Goal: Information Seeking & Learning: Learn about a topic

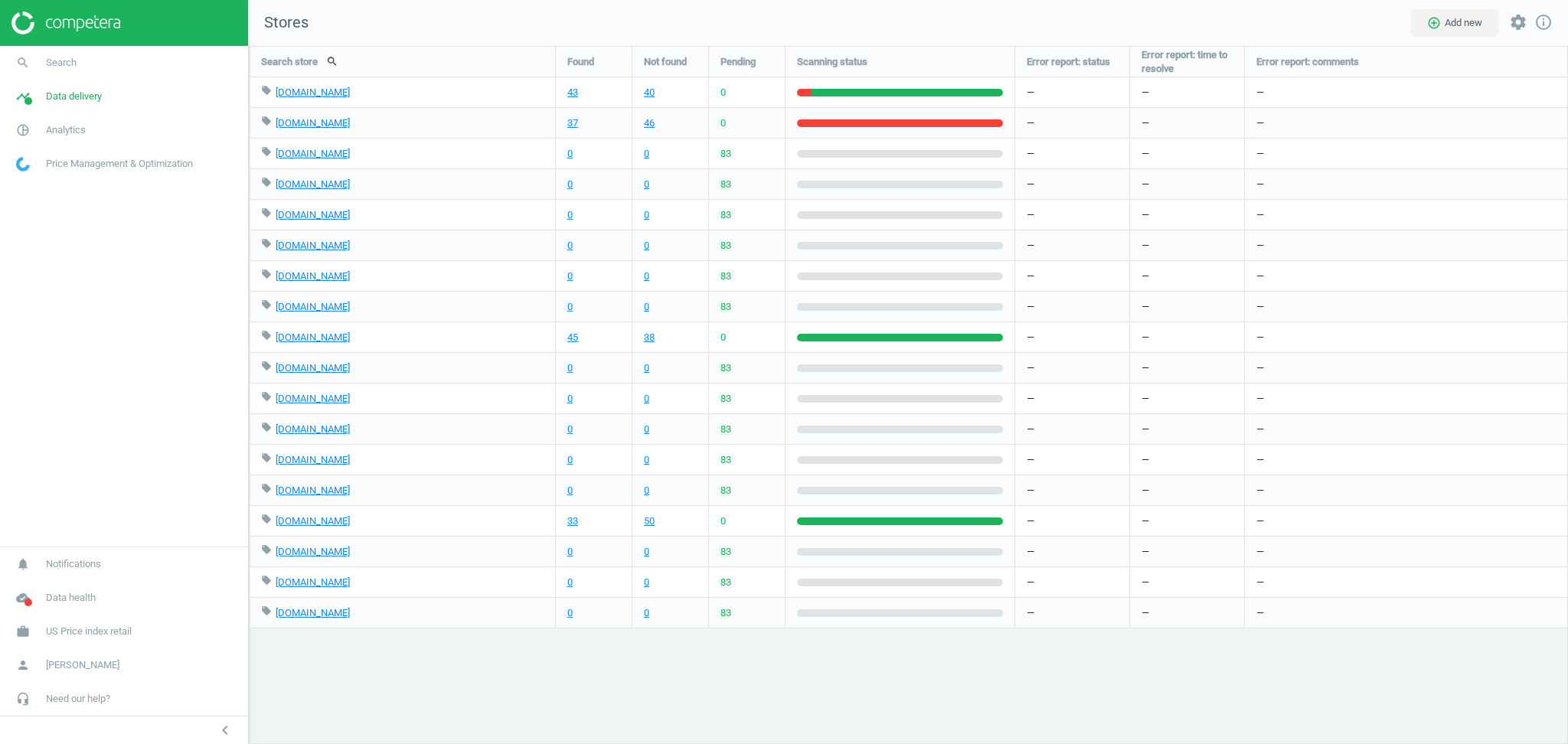
scroll to position [729, 1350]
click at [65, 124] on span "Analytics" at bounding box center [65, 130] width 40 height 14
click at [76, 97] on span "Data delivery" at bounding box center [74, 96] width 56 height 14
click at [57, 267] on span "Scanning configuration" at bounding box center [62, 267] width 90 height 12
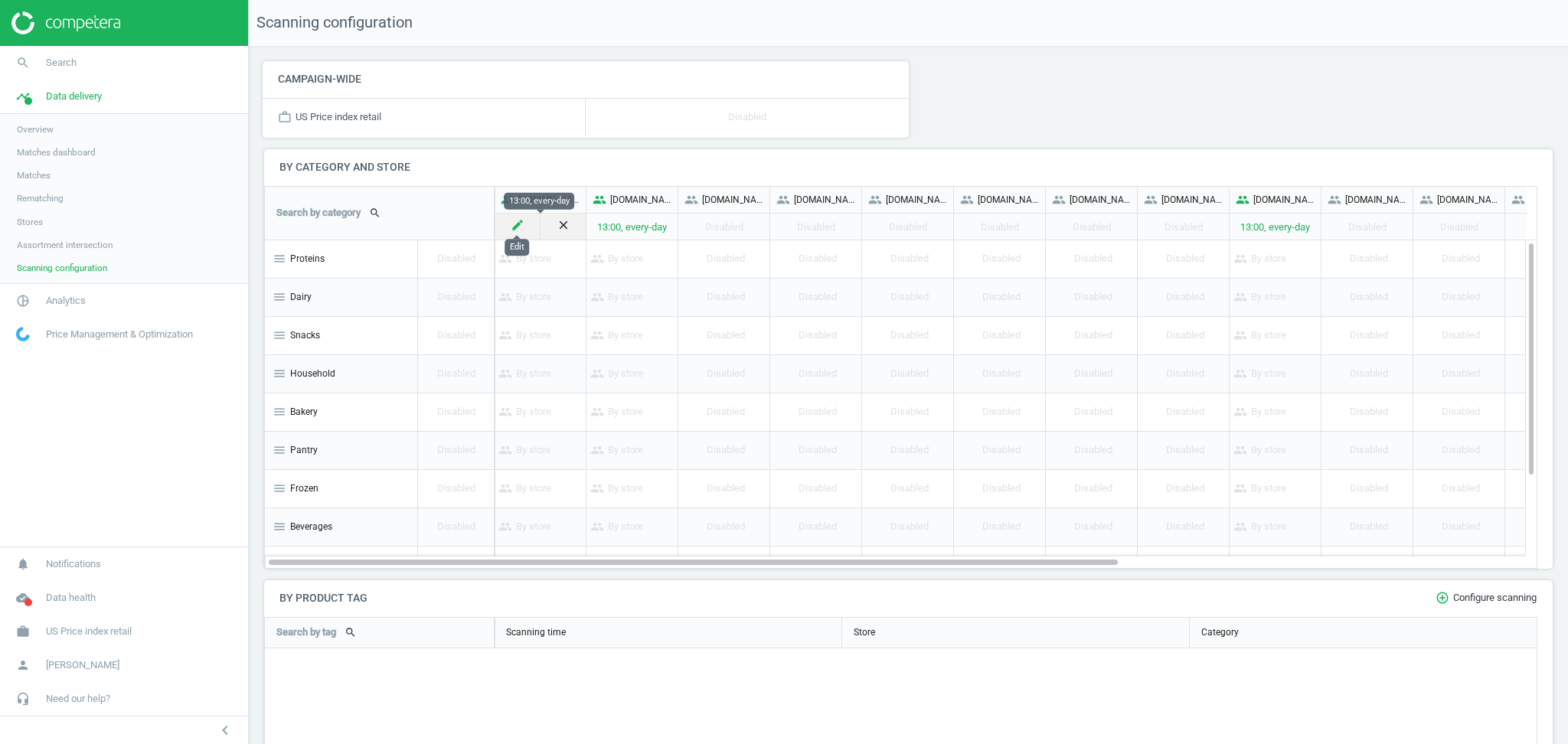
click at [511, 226] on icon "create" at bounding box center [517, 225] width 14 height 14
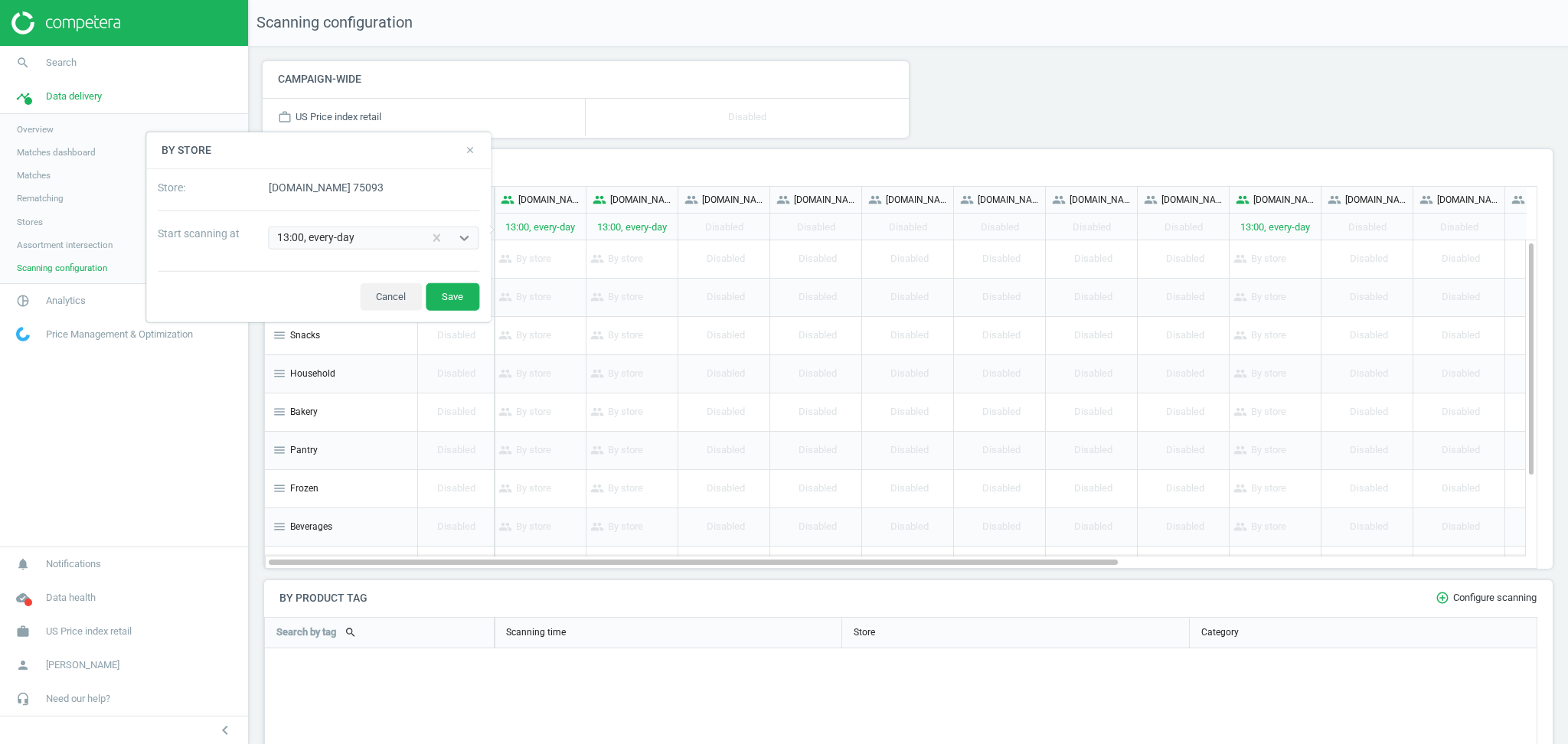
click at [467, 155] on icon "close" at bounding box center [470, 150] width 11 height 11
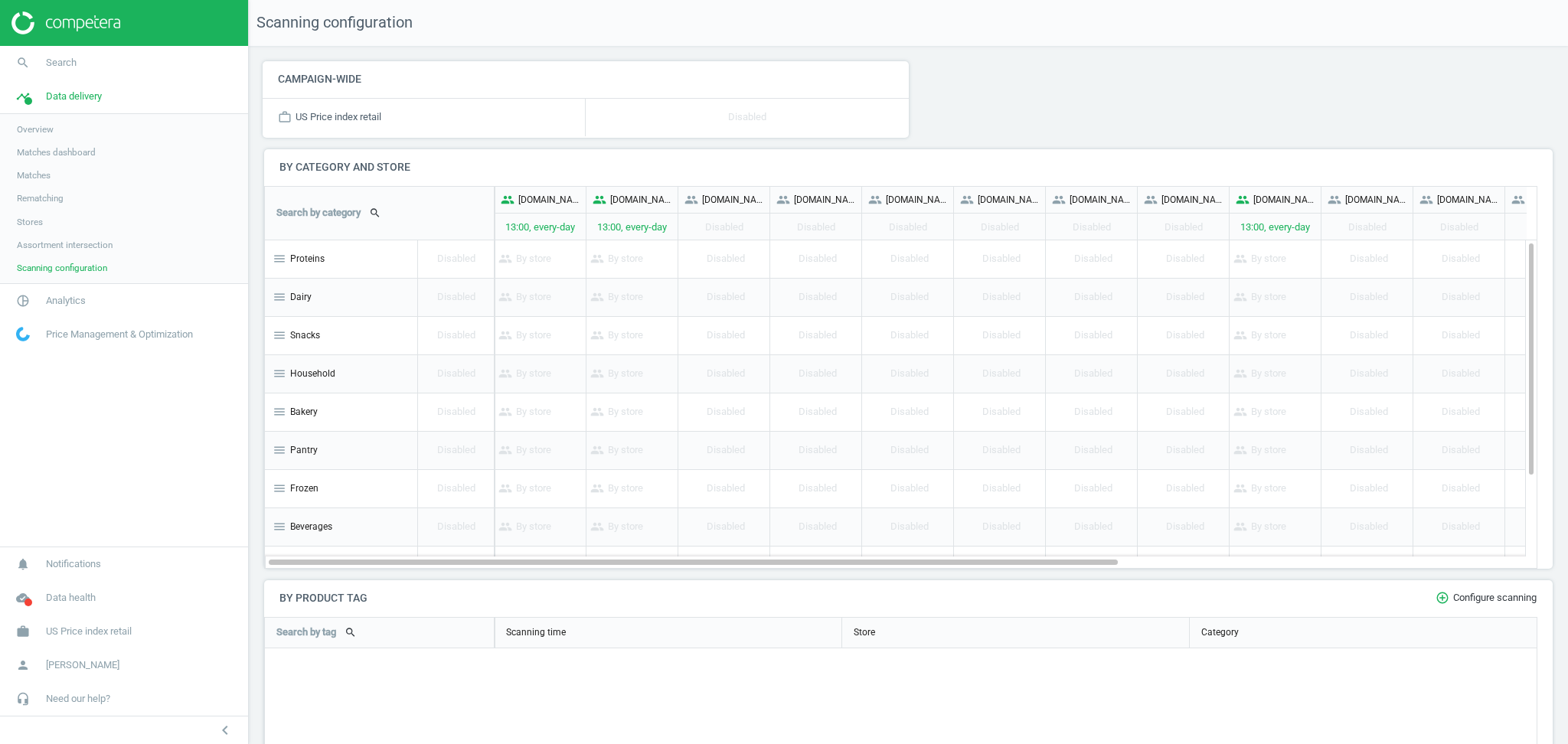
click at [125, 447] on nav "search Search timeline Data delivery Overview Matches dashboard Matches Rematch…" at bounding box center [124, 296] width 248 height 501
click at [41, 225] on link "Stores" at bounding box center [124, 221] width 248 height 23
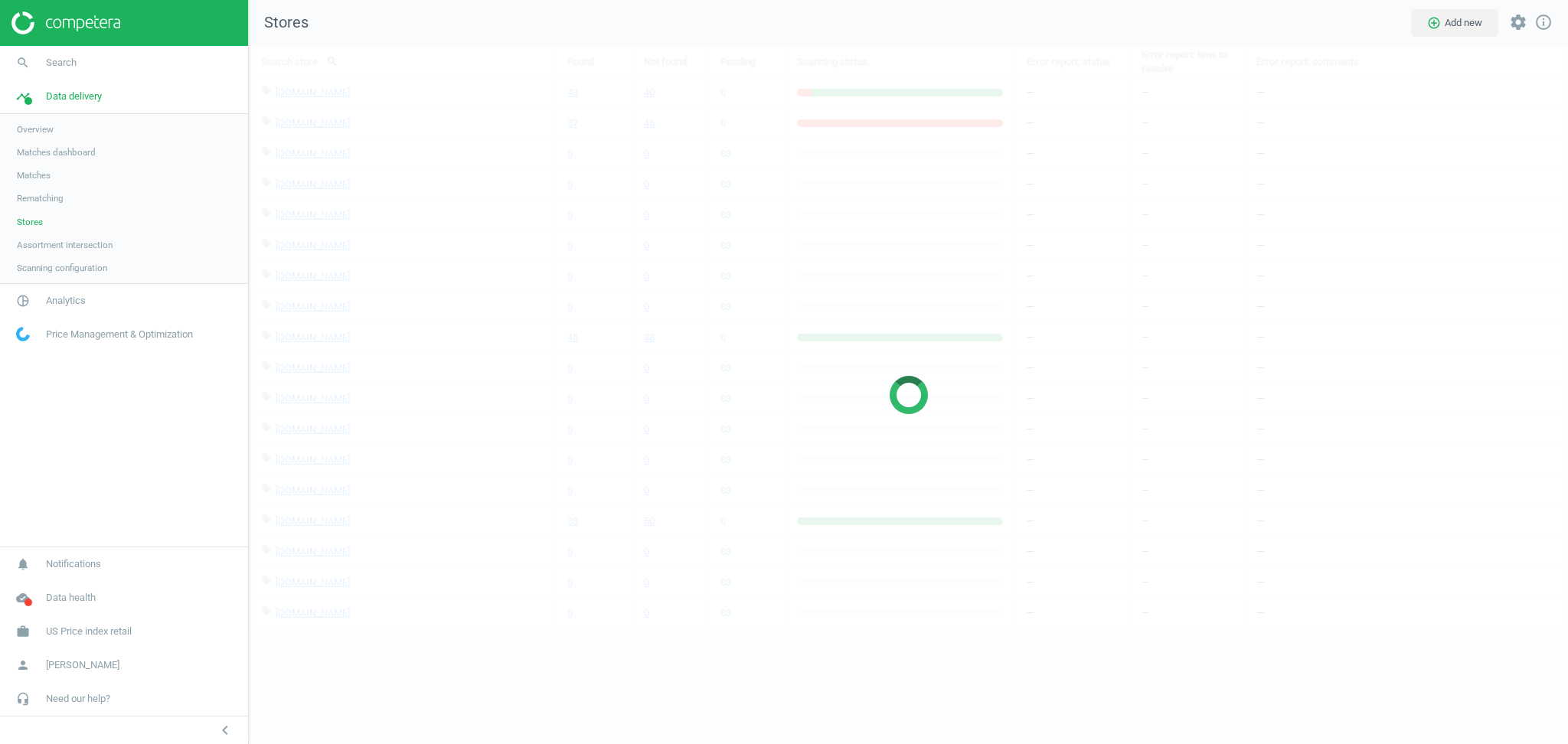
scroll to position [729, 1350]
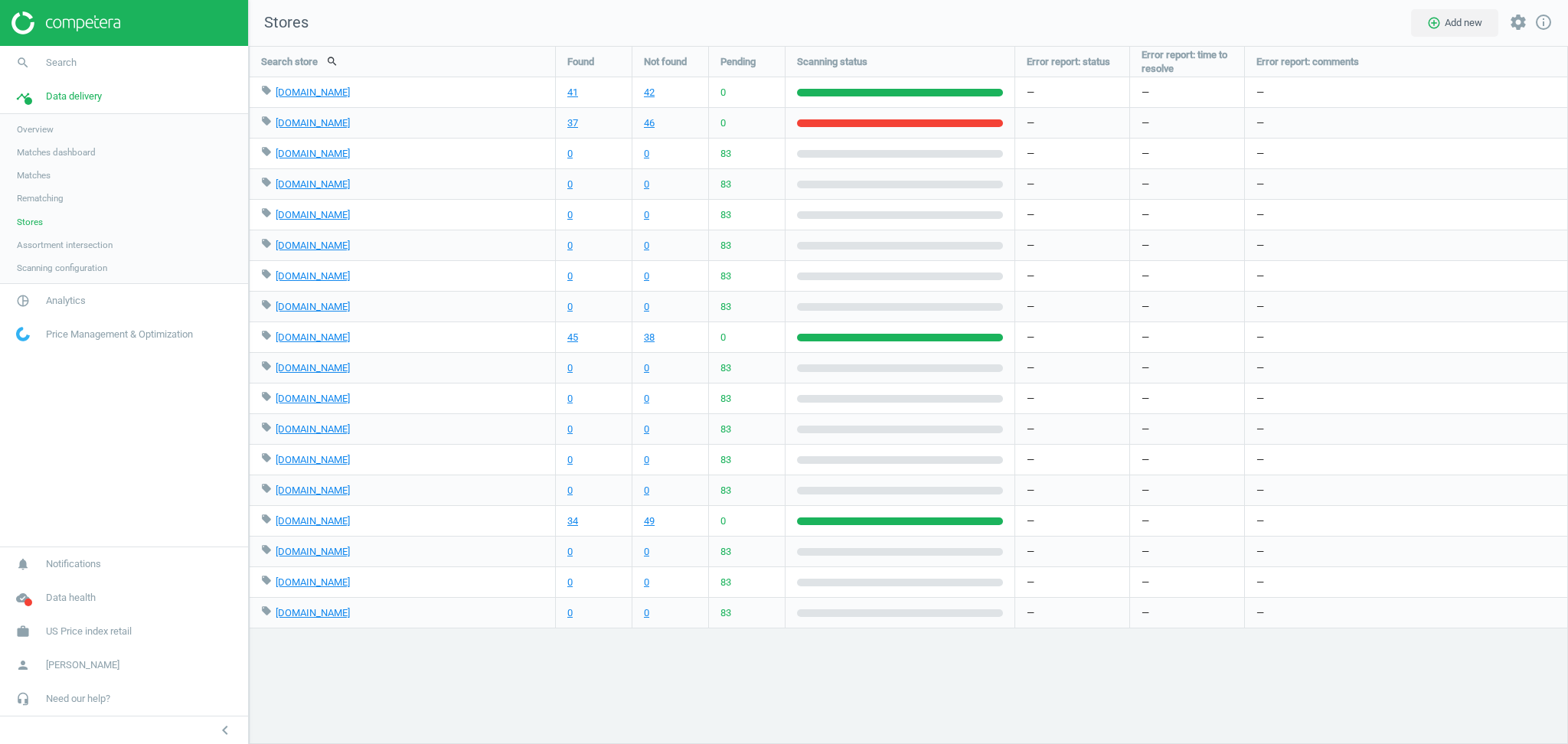
click at [100, 246] on span "Assortment intersection" at bounding box center [65, 244] width 96 height 12
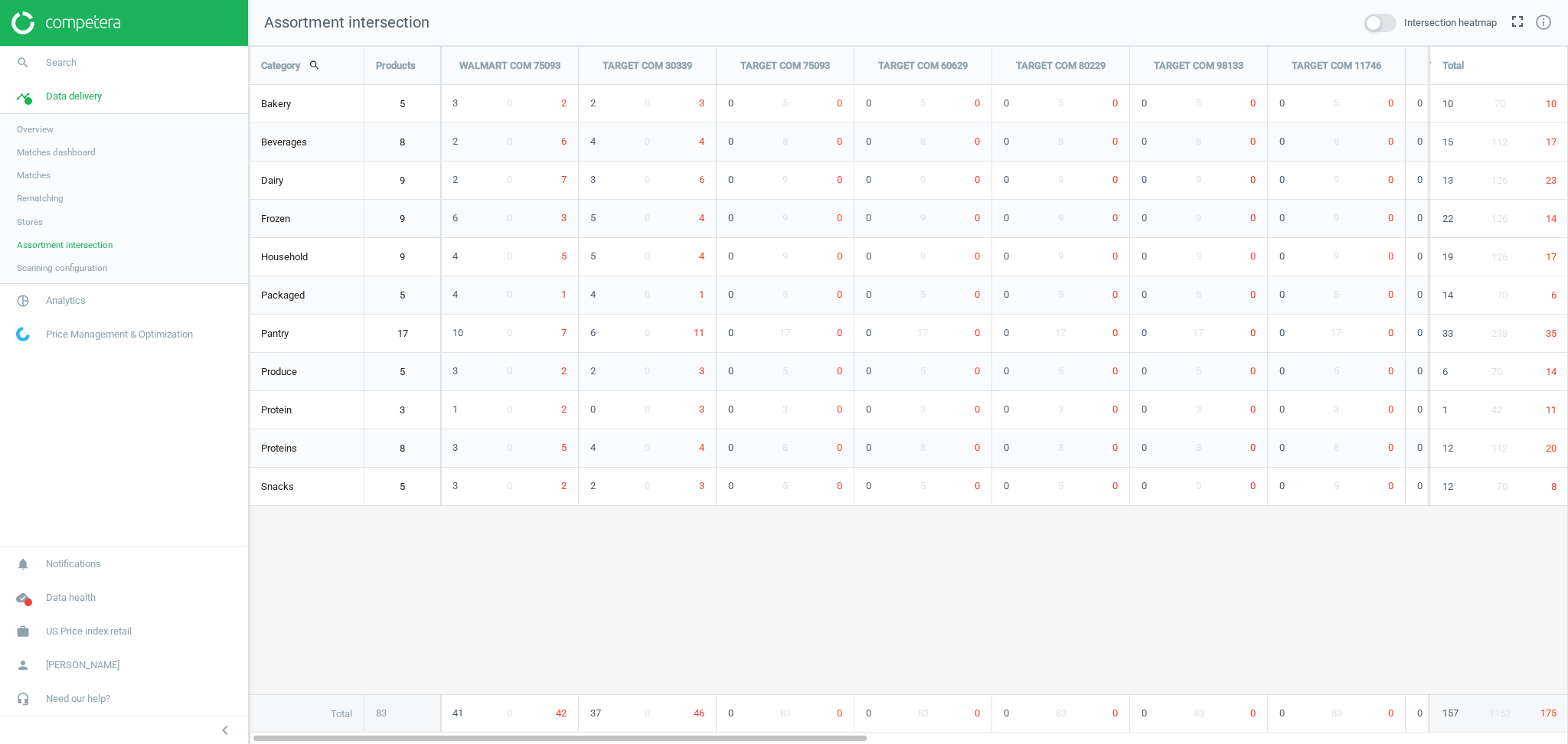
scroll to position [730, 1350]
drag, startPoint x: 593, startPoint y: 65, endPoint x: 697, endPoint y: 70, distance: 104.1
click at [697, 70] on div "TARGET COM 30339" at bounding box center [647, 66] width 137 height 39
copy div "TARGET COM 30339"
drag, startPoint x: 731, startPoint y: 69, endPoint x: 835, endPoint y: 66, distance: 104.0
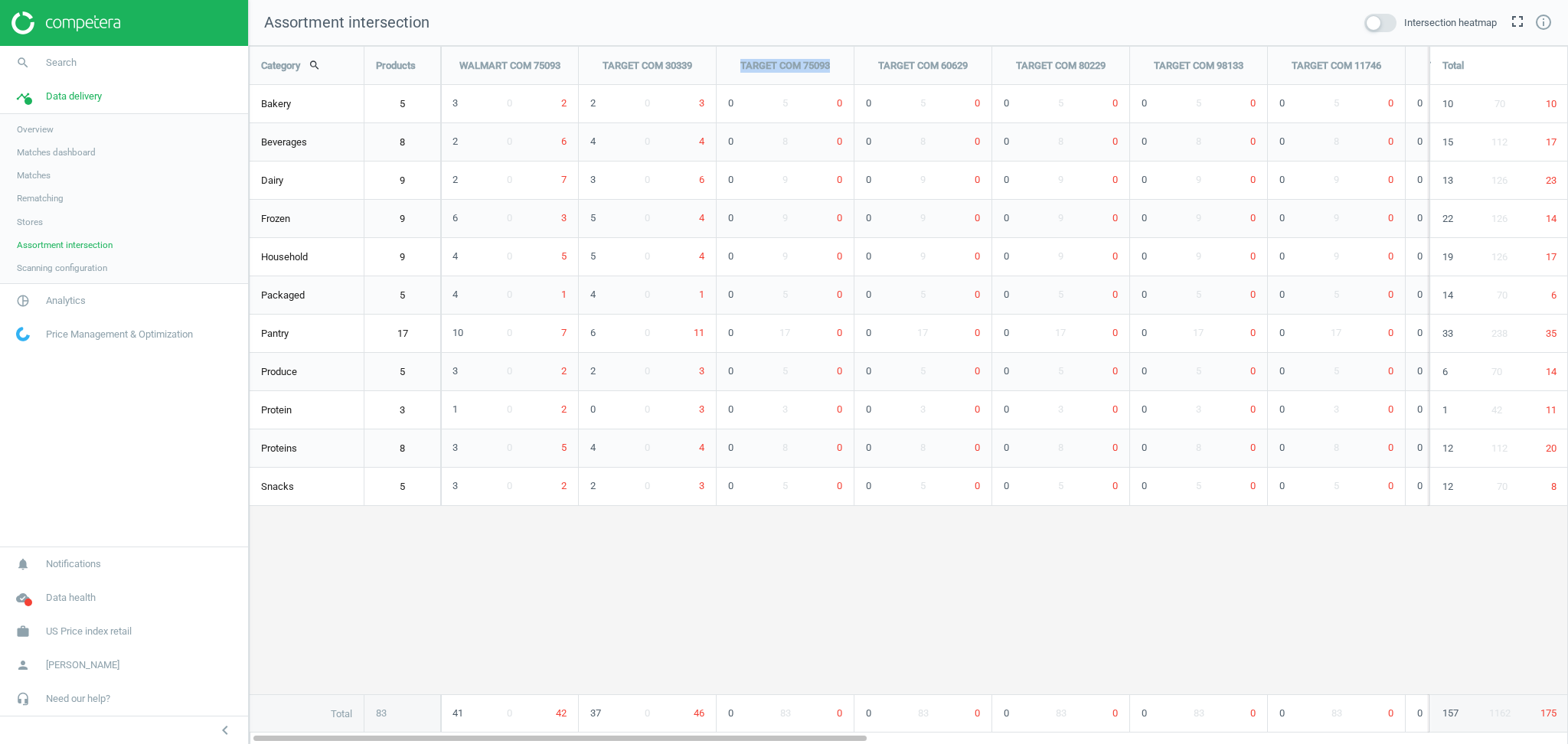
click at [835, 66] on div "TARGET COM 75093" at bounding box center [784, 66] width 137 height 39
copy div "TARGET COM 75093"
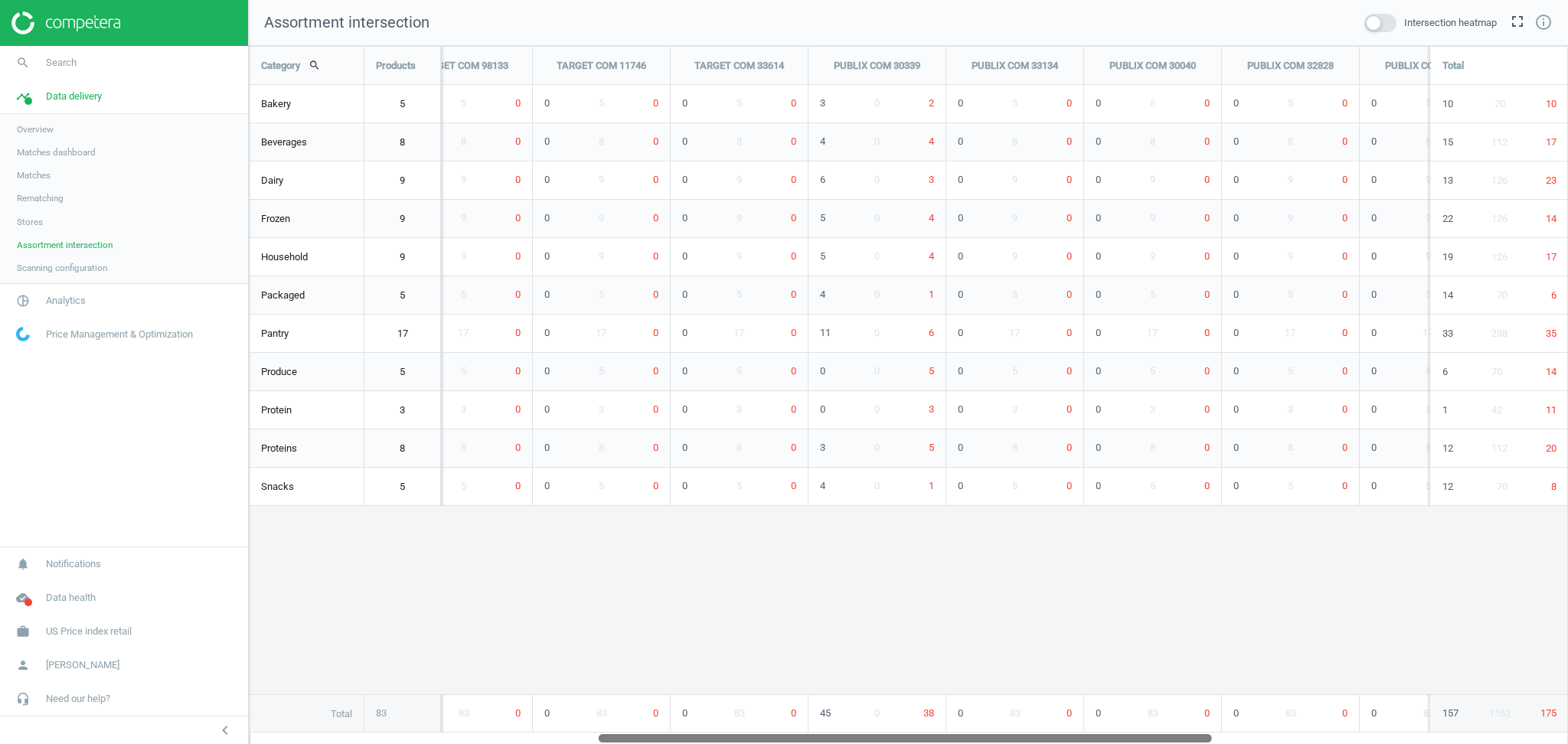
drag, startPoint x: 826, startPoint y: 733, endPoint x: 1173, endPoint y: 716, distance: 347.4
click at [1173, 716] on div "Category search Products WALMART COM 75093 TARGET COM 30339 TARGET COM 75093 TA…" at bounding box center [908, 396] width 1319 height 699
drag, startPoint x: 826, startPoint y: 64, endPoint x: 922, endPoint y: 64, distance: 96.0
click at [922, 64] on div "PUBLIX COM 30339" at bounding box center [877, 66] width 137 height 39
copy div "PUBLIX COM 30339"
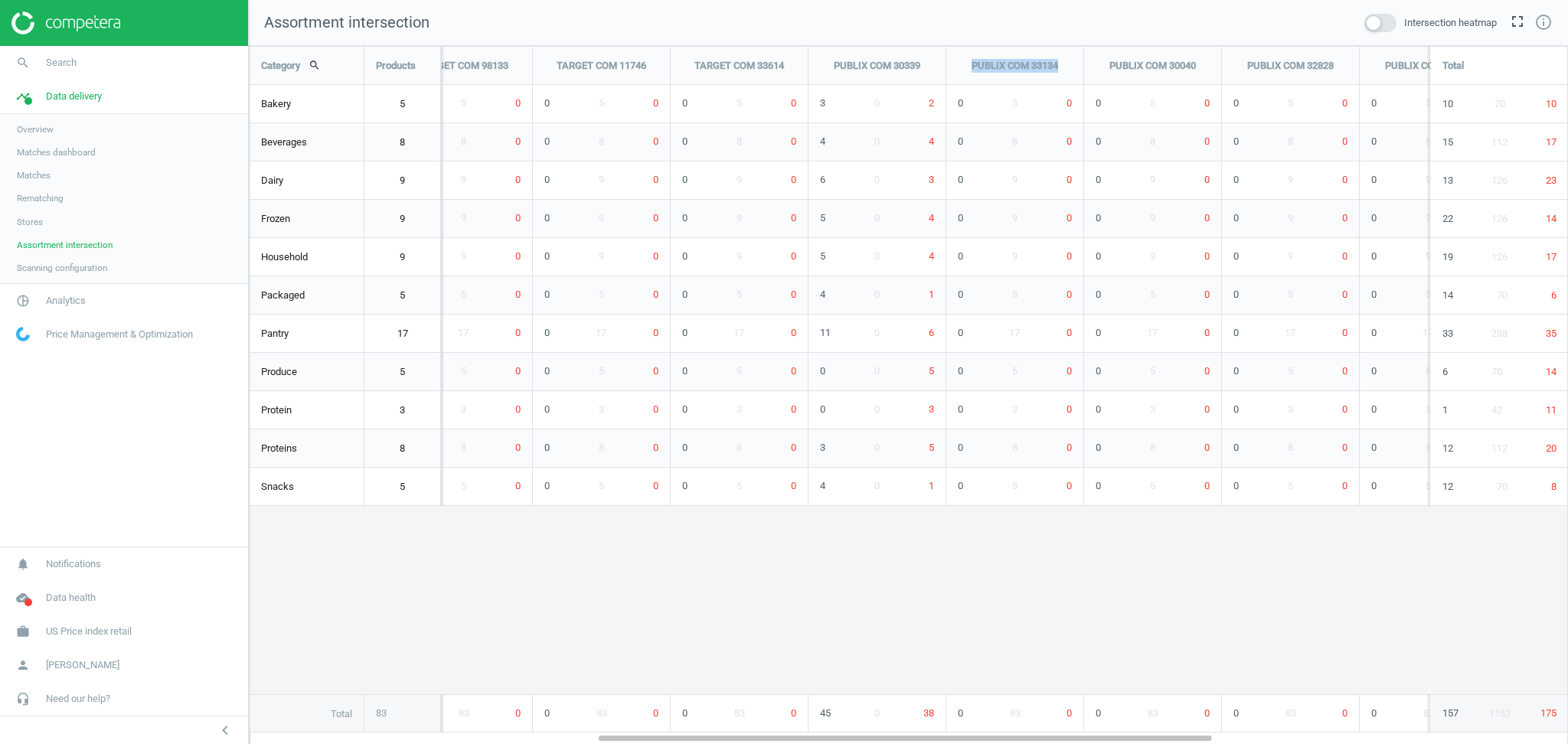
drag, startPoint x: 992, startPoint y: 66, endPoint x: 1061, endPoint y: 71, distance: 69.2
click at [1061, 71] on div "PUBLIX COM 33134" at bounding box center [1015, 66] width 137 height 39
copy div "PUBLIX COM 33134"
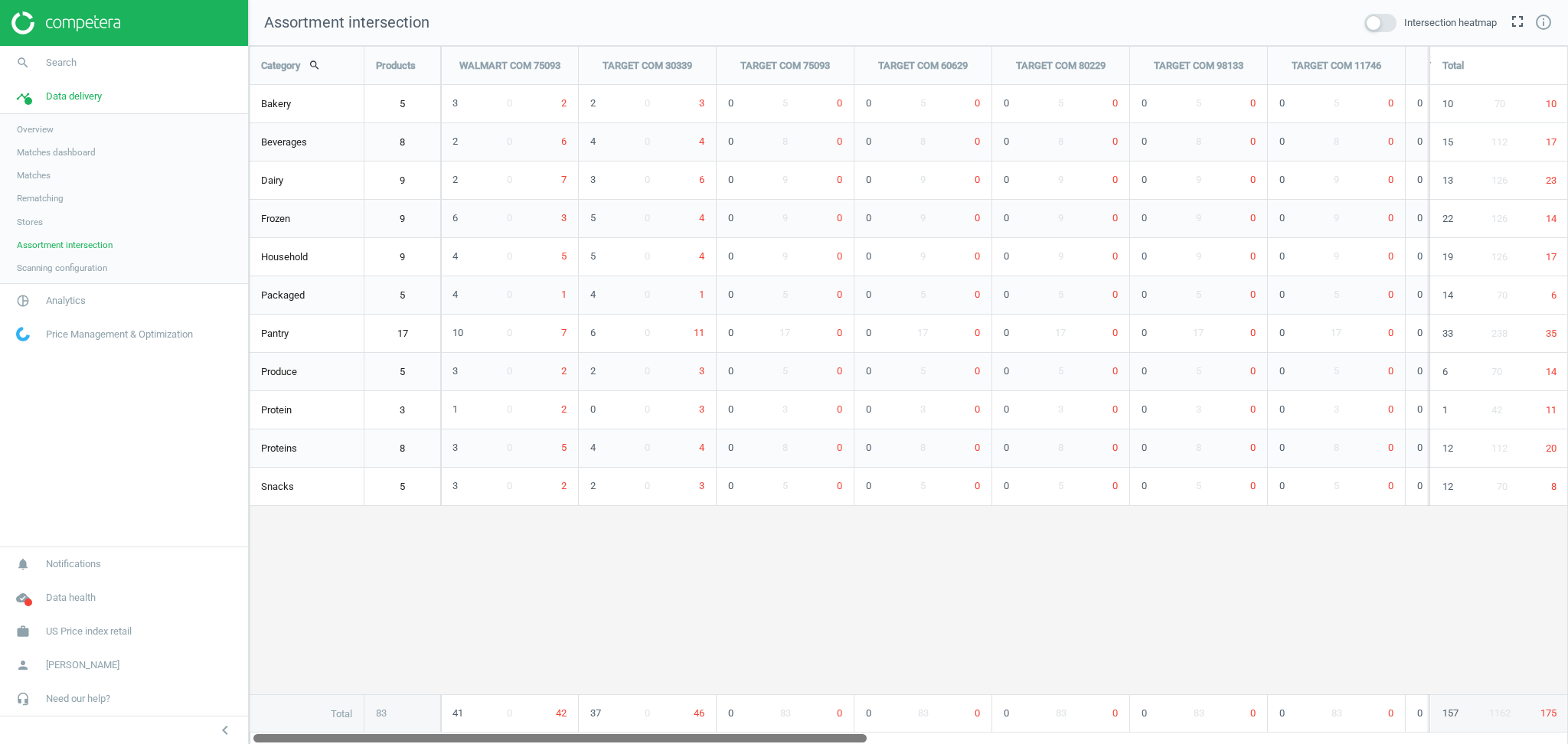
drag, startPoint x: 803, startPoint y: 736, endPoint x: 412, endPoint y: 705, distance: 392.2
click at [412, 705] on div "Category search Products WALMART COM 75093 TARGET COM 30339 TARGET COM 75093 TA…" at bounding box center [908, 396] width 1319 height 699
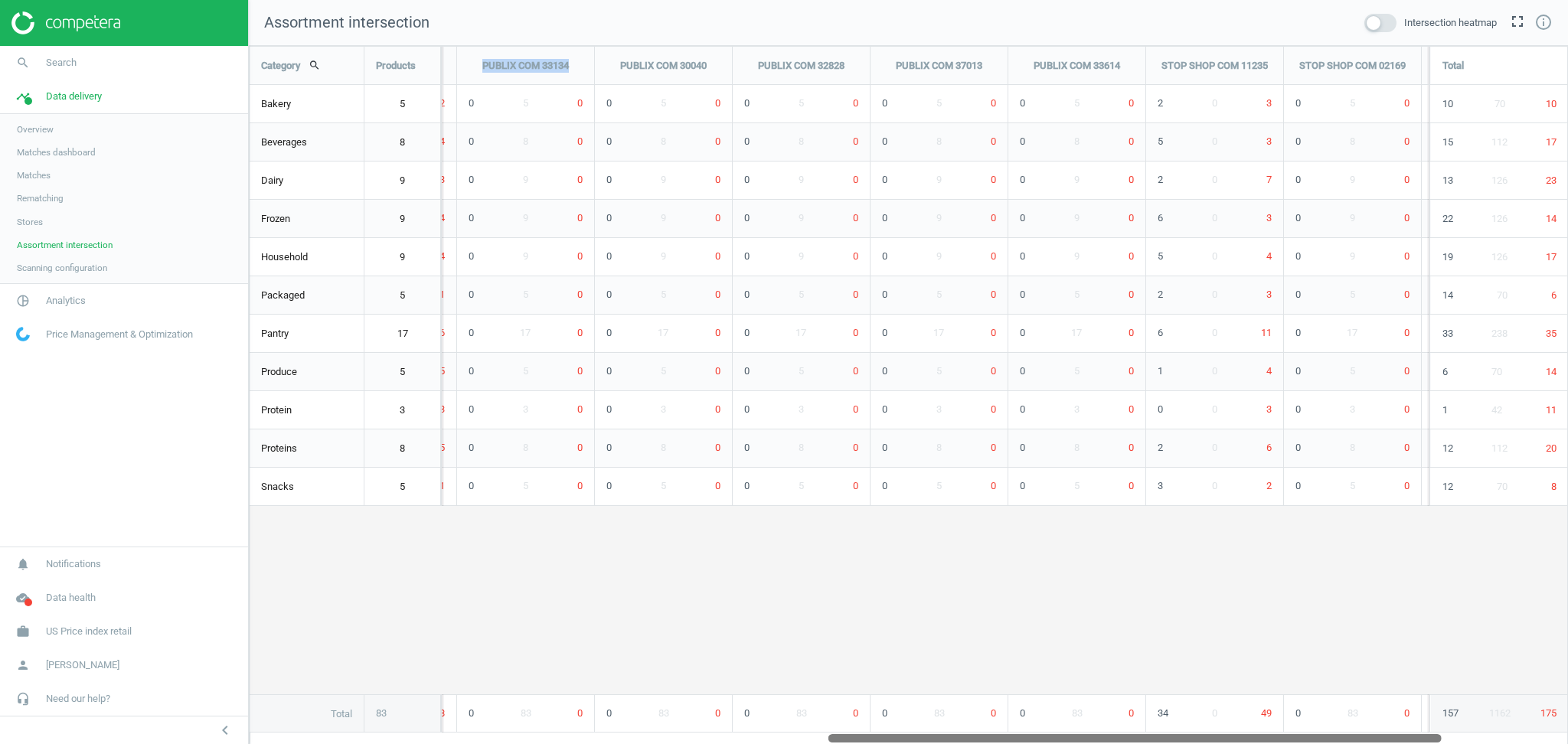
drag, startPoint x: 597, startPoint y: 736, endPoint x: 1173, endPoint y: 734, distance: 576.0
click at [1173, 734] on div at bounding box center [1135, 738] width 613 height 13
drag, startPoint x: 1029, startPoint y: 737, endPoint x: 1226, endPoint y: 726, distance: 197.3
click at [1226, 726] on div "Category search Products WALMART COM 75093 TARGET COM 30339 TARGET COM 75093 TA…" at bounding box center [908, 396] width 1319 height 699
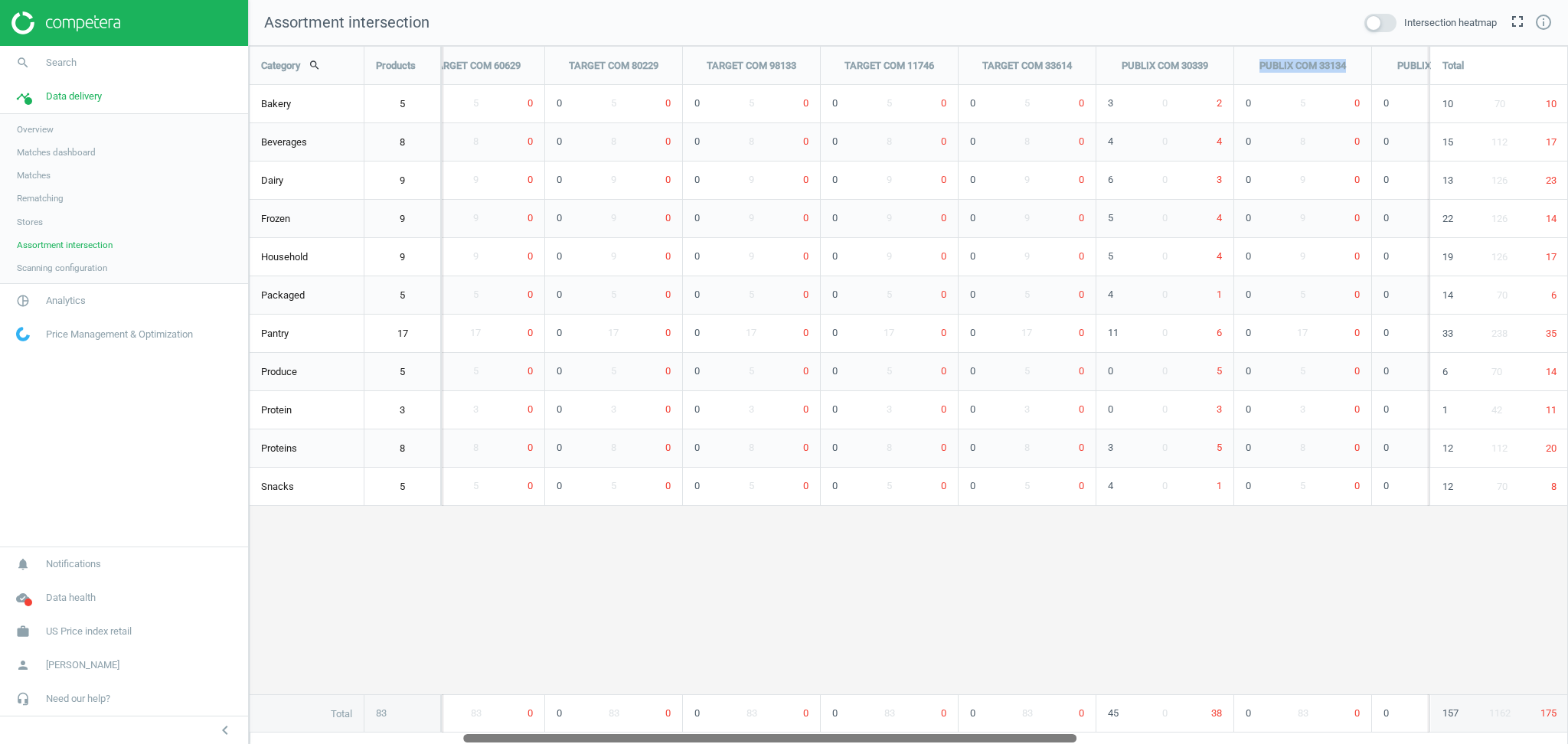
drag, startPoint x: 1045, startPoint y: 735, endPoint x: 545, endPoint y: 728, distance: 500.0
click at [545, 728] on div "Category search Products WALMART COM 75093 TARGET COM 30339 TARGET COM 75093 TA…" at bounding box center [908, 396] width 1319 height 699
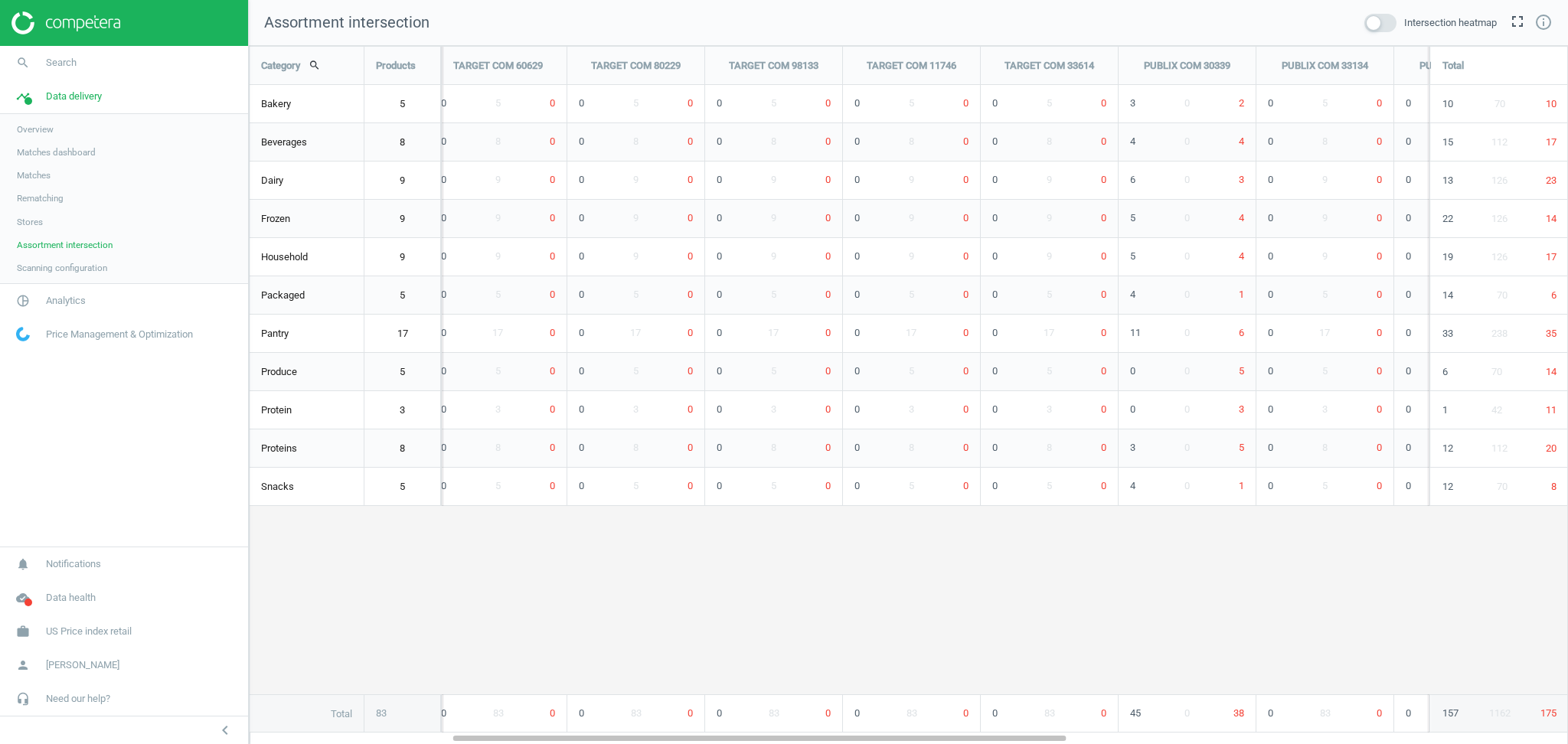
click at [968, 648] on div "Category search Products WALMART COM 75093 TARGET COM 30339 TARGET COM 75093 TA…" at bounding box center [908, 390] width 1317 height 686
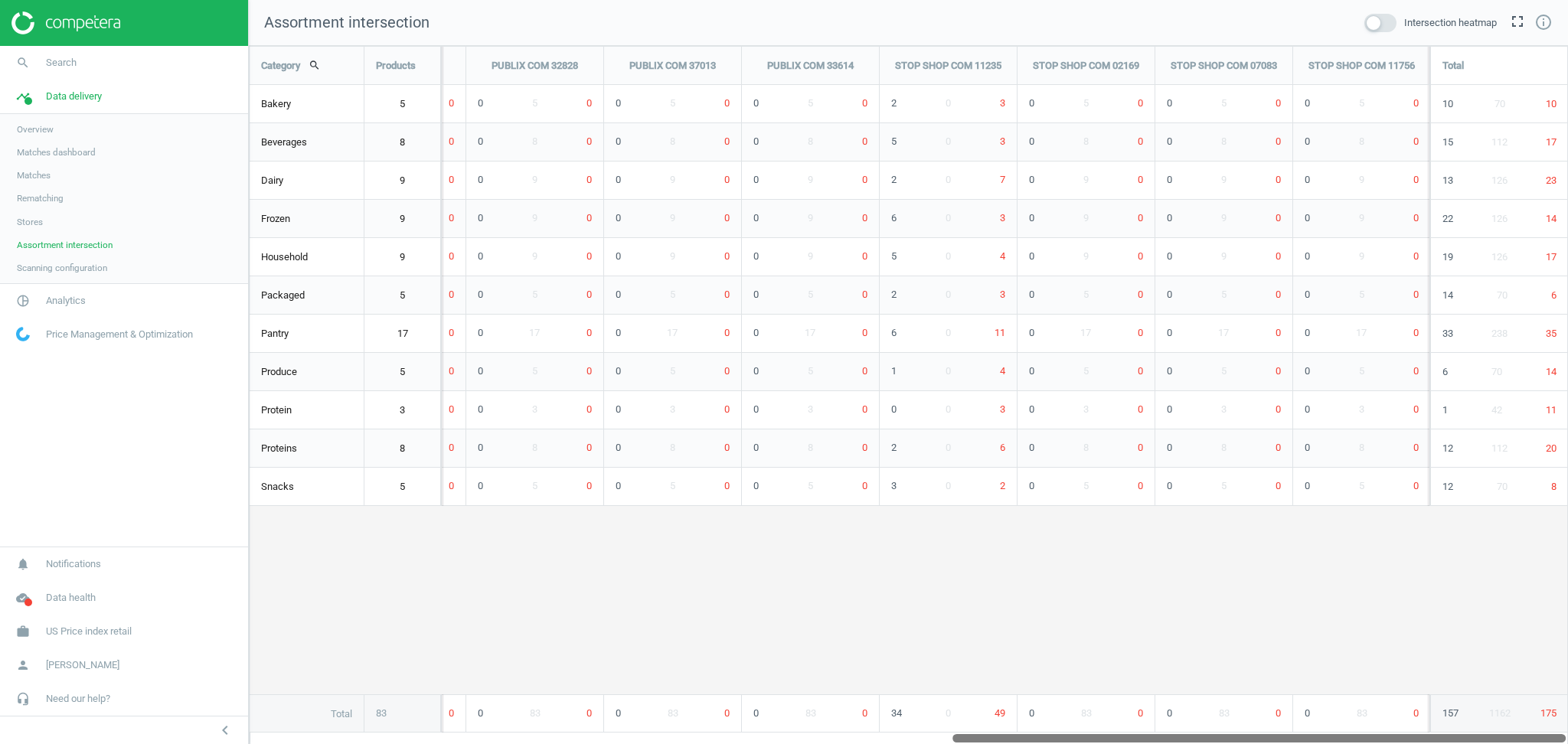
drag, startPoint x: 503, startPoint y: 740, endPoint x: 1042, endPoint y: 765, distance: 539.6
click at [1042, 743] on html "Group 2 Created with Sketch. ic/cloud_download/grey600 Created with Sketch. gra…" at bounding box center [784, 372] width 1568 height 744
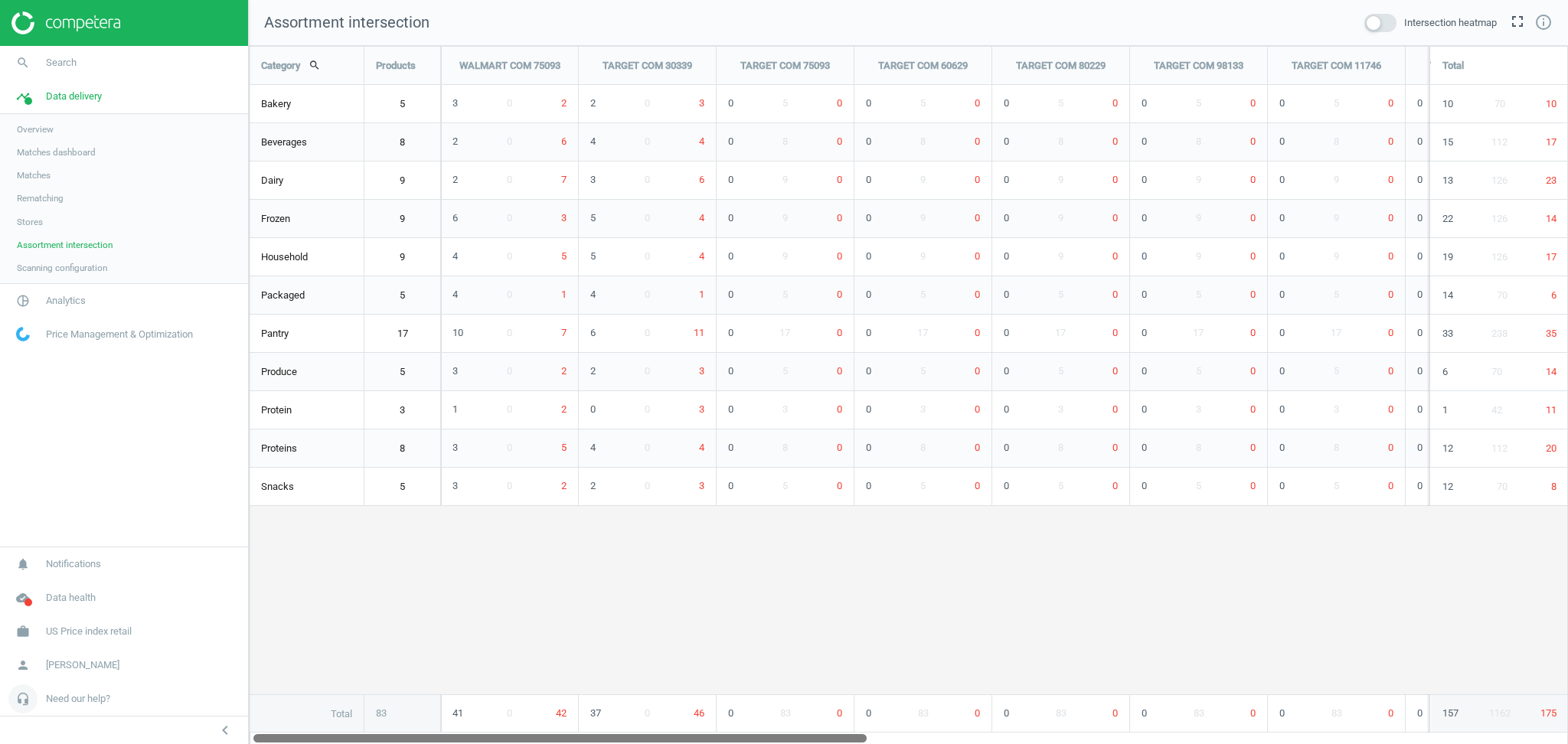
drag, startPoint x: 974, startPoint y: 738, endPoint x: 242, endPoint y: 712, distance: 732.5
click at [242, 712] on section "search Search timeline Data delivery Overview Matches dashboard Matches Rematch…" at bounding box center [784, 372] width 1568 height 744
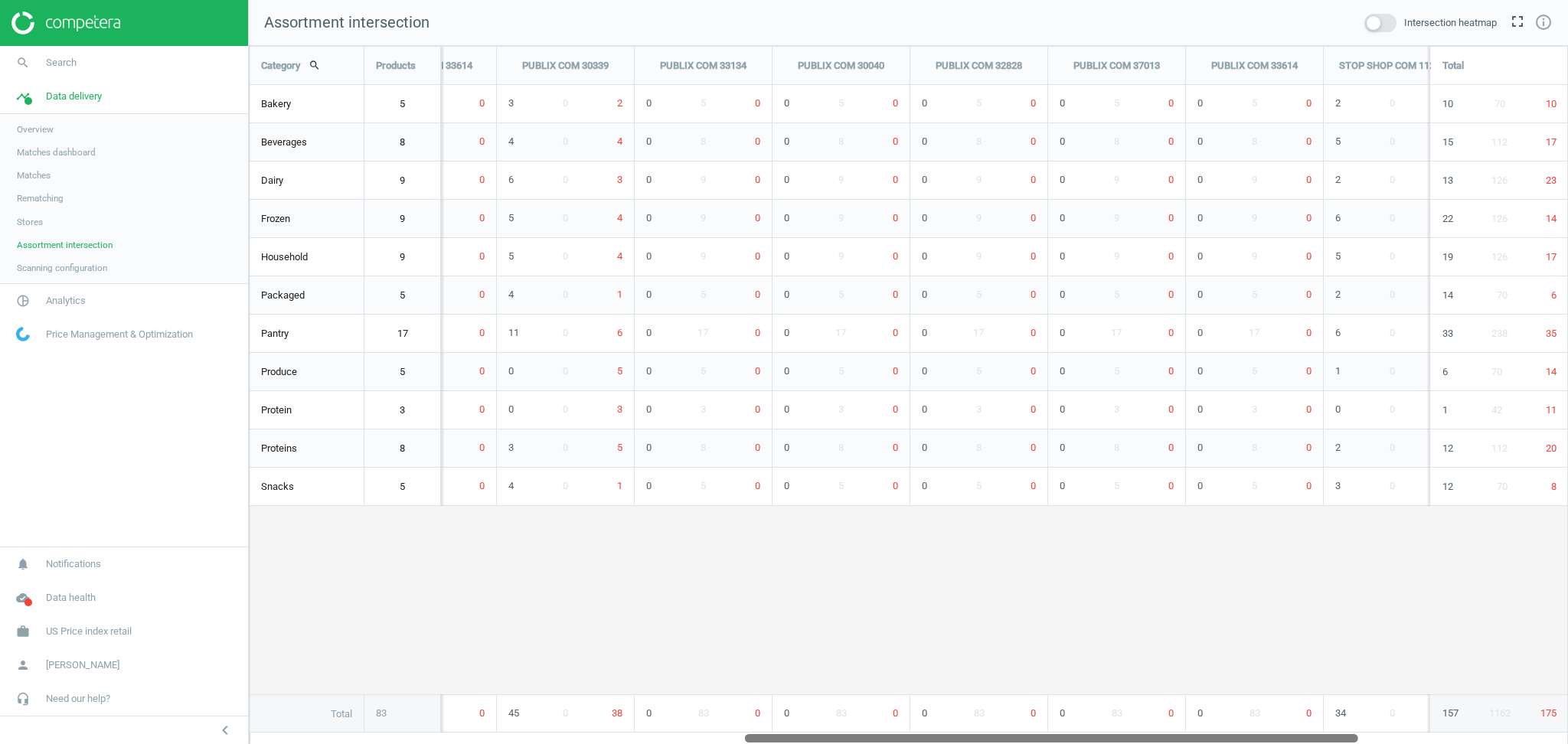
drag, startPoint x: 481, startPoint y: 735, endPoint x: 975, endPoint y: 771, distance: 495.3
click at [975, 743] on html "Group 2 Created with Sketch. ic/cloud_download/grey600 Created with Sketch. gra…" at bounding box center [784, 372] width 1568 height 744
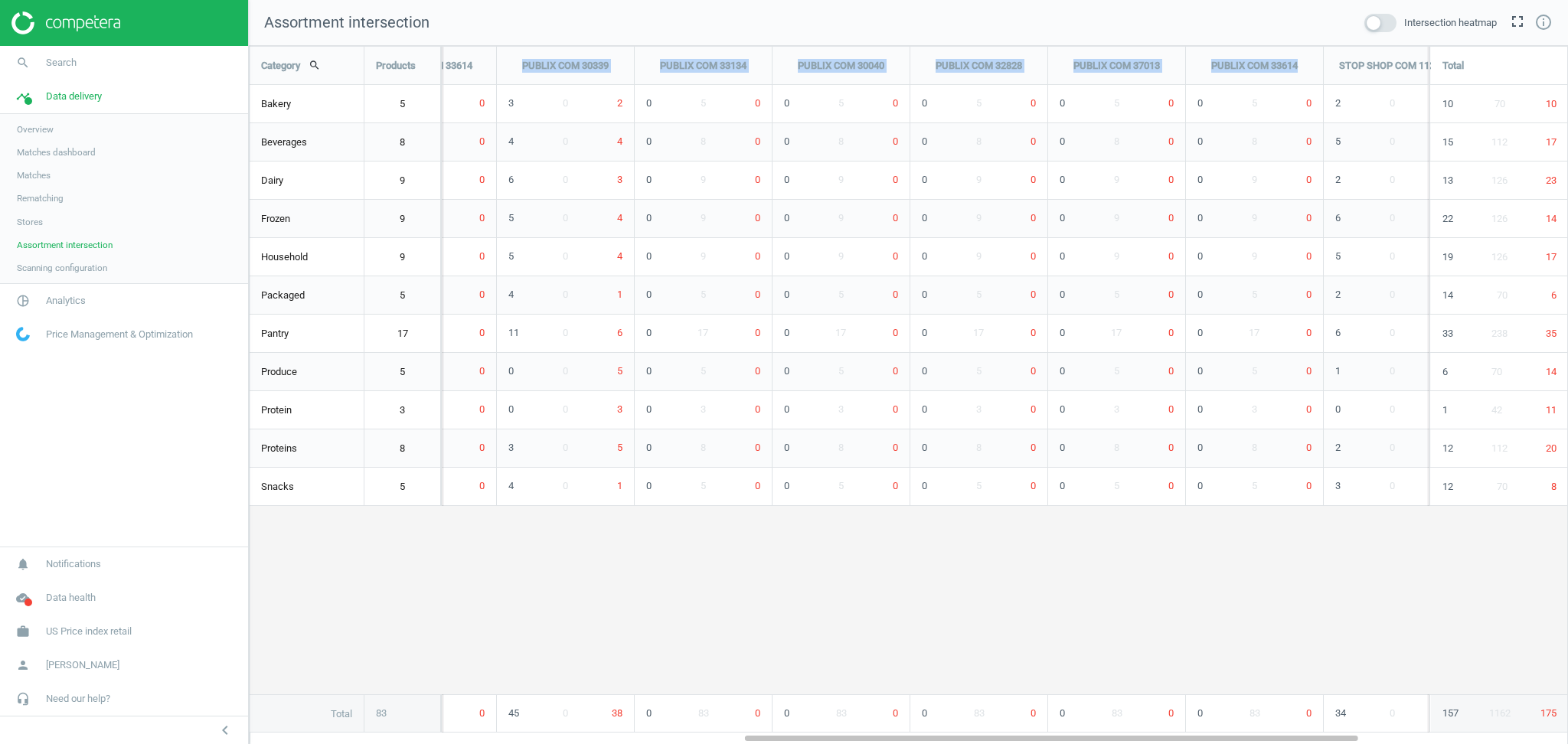
drag, startPoint x: 512, startPoint y: 66, endPoint x: 1301, endPoint y: 65, distance: 789.0
click at [1301, 65] on div "WALMART COM 75093 TARGET COM 30339 TARGET COM 75093 TARGET COM 60629 TARGET COM…" at bounding box center [634, 66] width 2481 height 39
copy div "PUBLIX COM 30339 PUBLIX COM 33134 PUBLIX COM 30040 PUBLIX COM 32828 PUBLIX COM …"
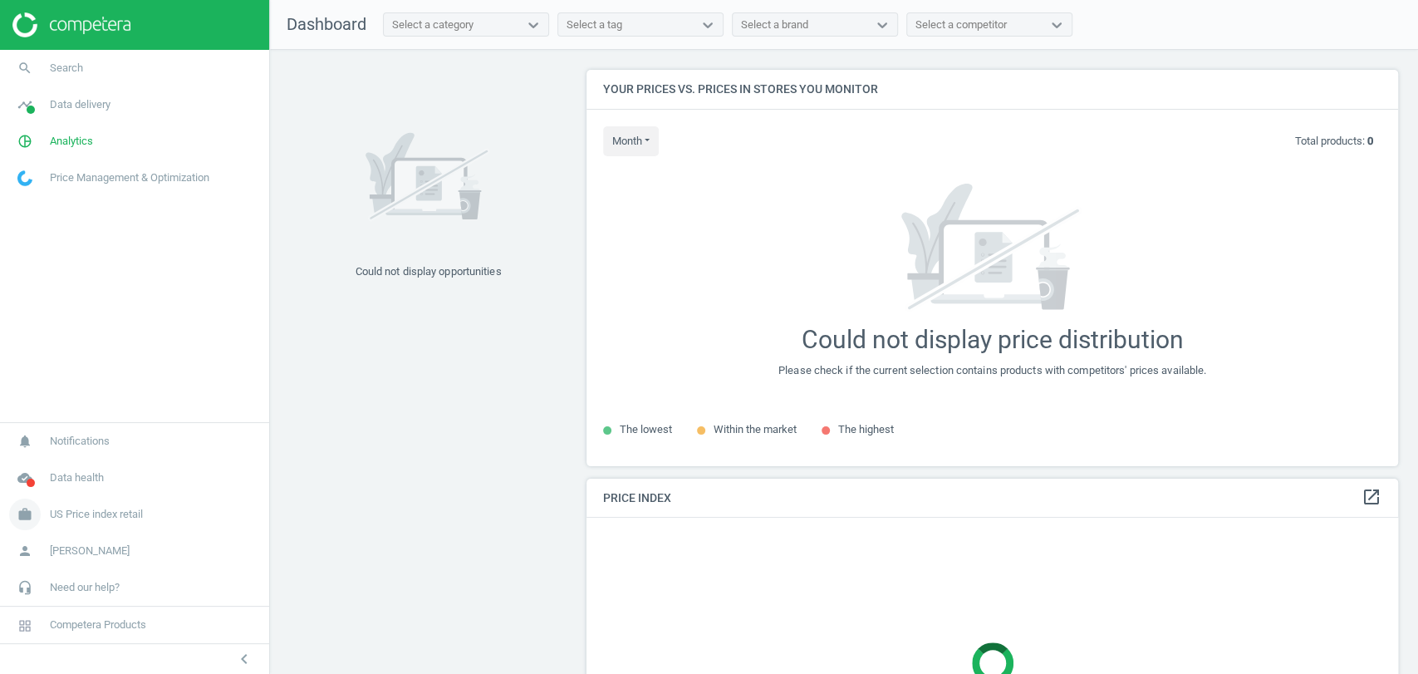
scroll to position [424, 826]
click at [91, 586] on span "Need our help?" at bounding box center [85, 587] width 70 height 15
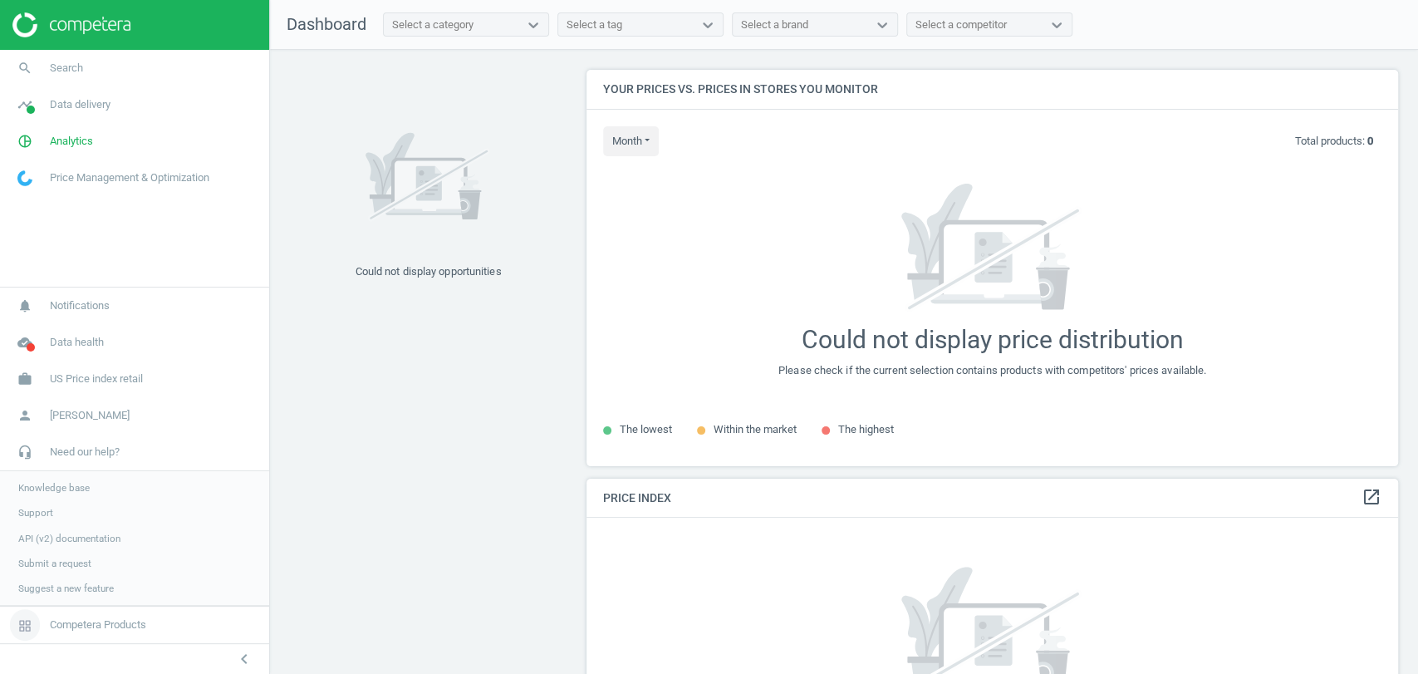
click at [117, 625] on span "Competera Products" at bounding box center [98, 624] width 96 height 15
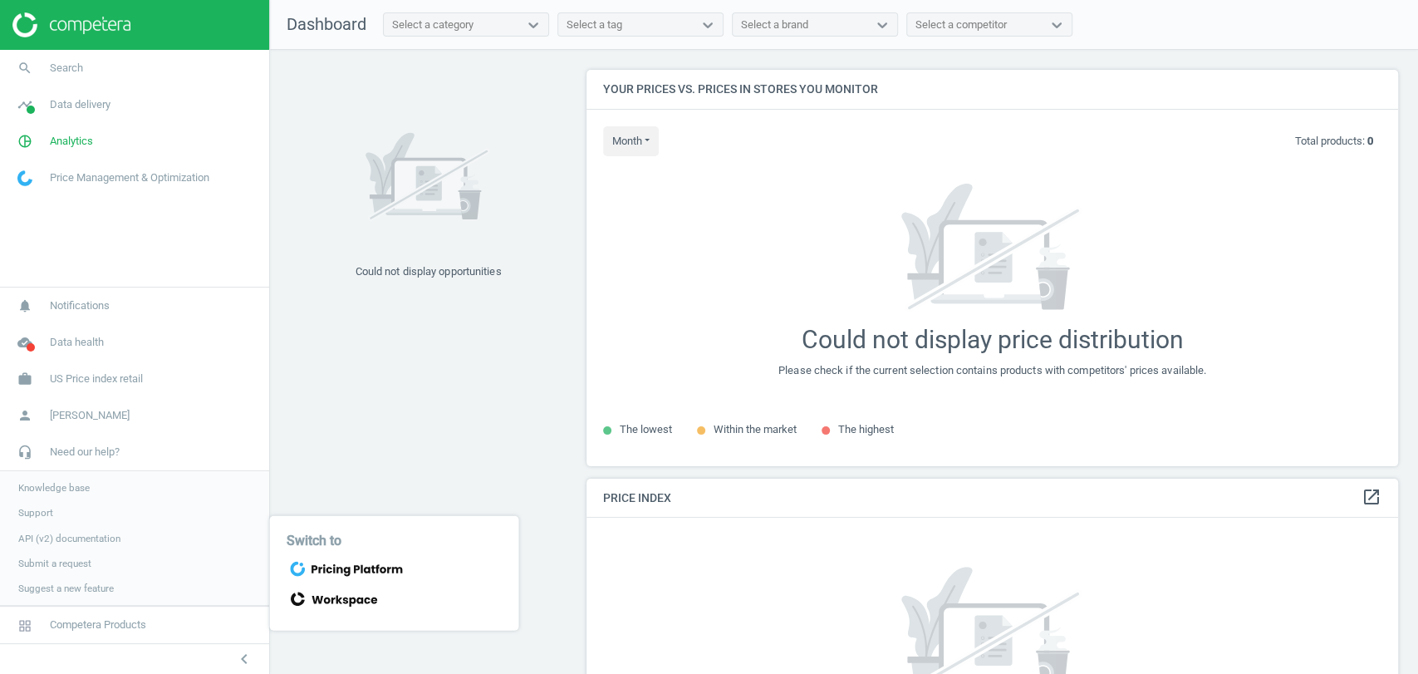
click at [360, 597] on icon at bounding box center [359, 600] width 7 height 7
